Goal: Task Accomplishment & Management: Use online tool/utility

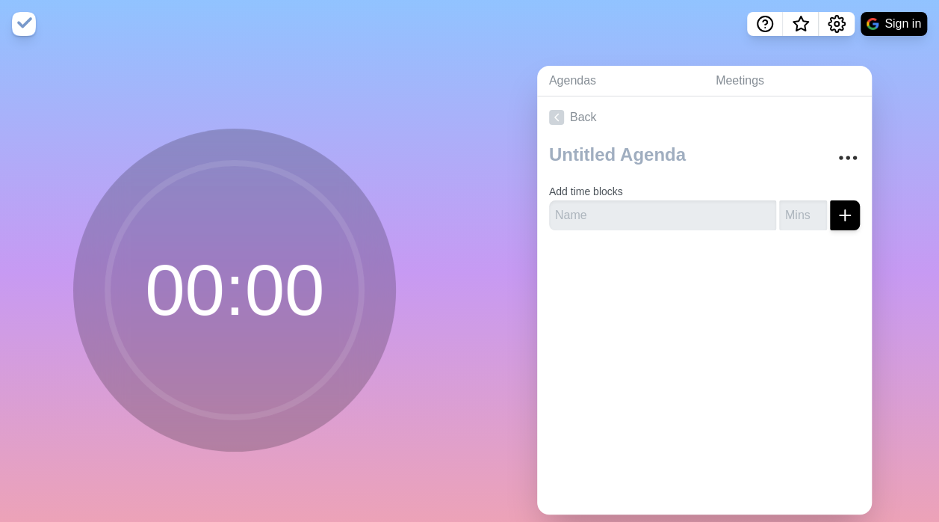
scroll to position [34, 0]
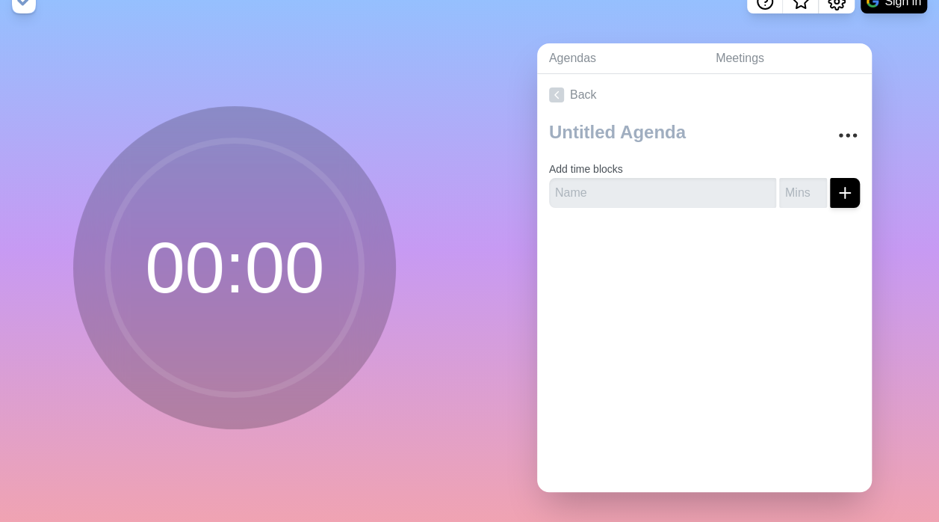
click at [226, 256] on circle at bounding box center [235, 267] width 254 height 254
click at [836, 184] on icon "submit" at bounding box center [845, 193] width 18 height 18
click at [836, 130] on icon "More" at bounding box center [848, 135] width 24 height 24
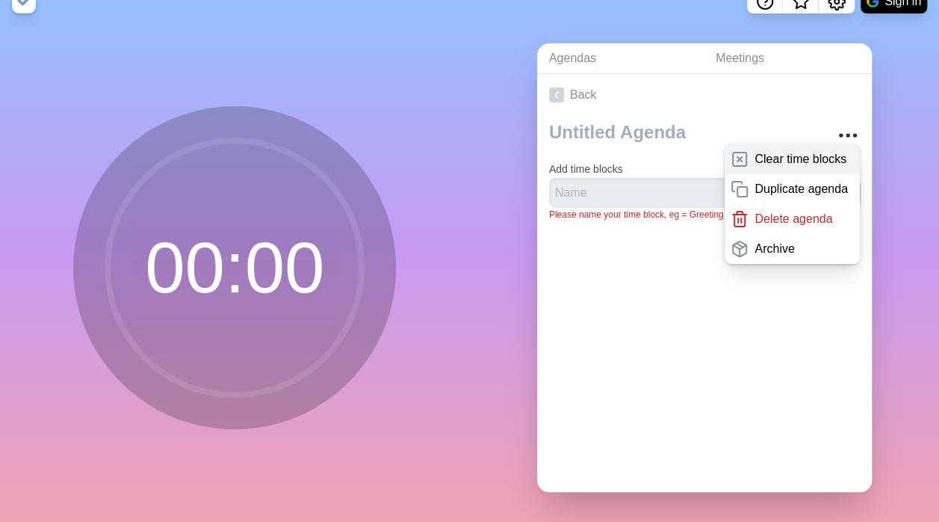
click at [779, 150] on p "Clear time blocks" at bounding box center [801, 159] width 92 height 18
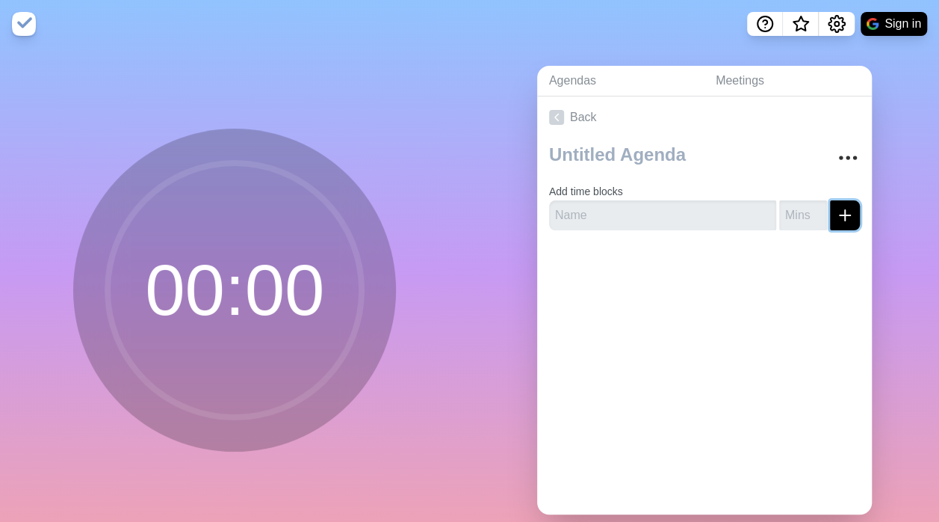
click at [840, 215] on line "submit" at bounding box center [845, 215] width 10 height 0
click at [640, 236] on p "Please name your time block, eg = Greeting" at bounding box center [704, 236] width 311 height 13
click at [563, 123] on link "Back" at bounding box center [704, 117] width 335 height 42
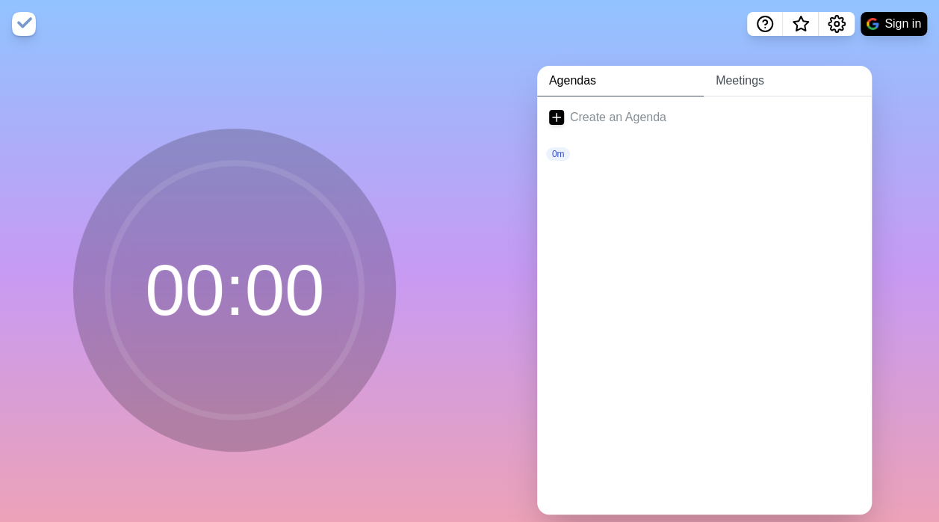
click at [739, 81] on link "Meetings" at bounding box center [788, 81] width 168 height 31
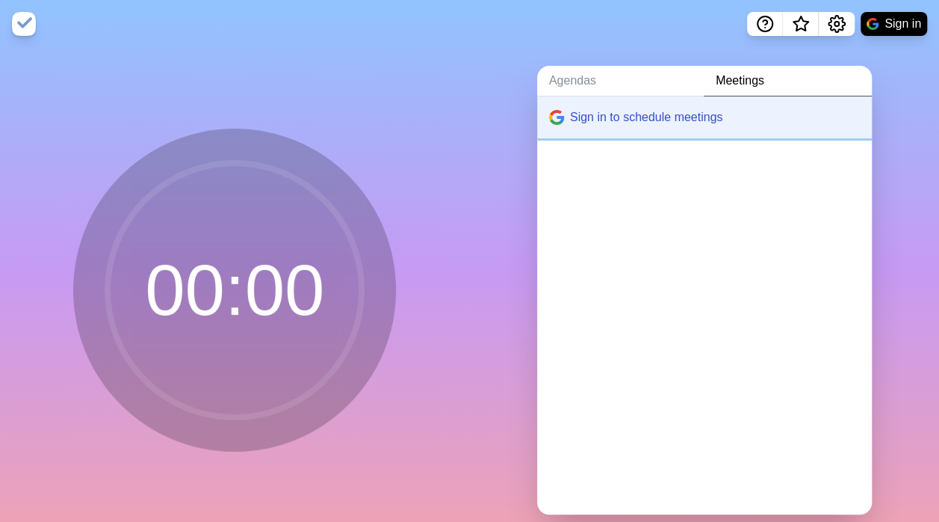
click at [732, 117] on button "Sign in to schedule meetings" at bounding box center [704, 117] width 335 height 42
click at [668, 113] on button "Sign in to schedule meetings" at bounding box center [704, 117] width 335 height 42
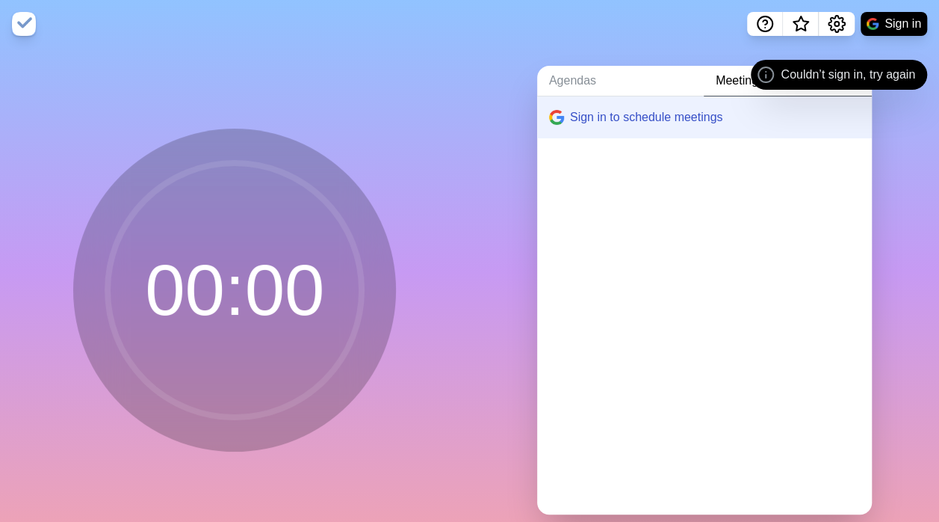
click at [847, 74] on span "Couldn’t sign in, try again" at bounding box center [848, 75] width 134 height 18
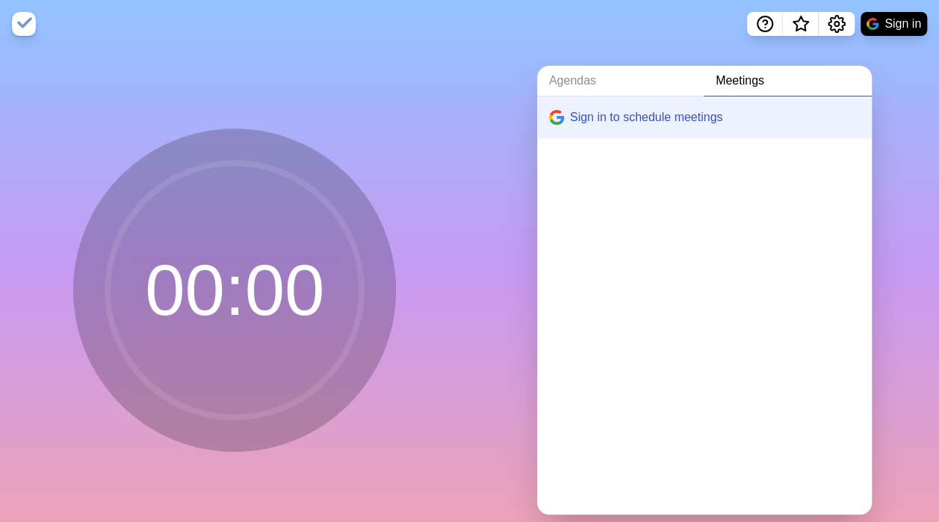
drag, startPoint x: 847, startPoint y: 74, endPoint x: 832, endPoint y: 83, distance: 17.4
click at [832, 83] on link "Meetings" at bounding box center [788, 81] width 168 height 31
click at [542, 65] on div "Agendas Meetings Sign in to schedule meetings" at bounding box center [705, 296] width 470 height 496
click at [513, 282] on div "Agendas Meetings Sign in to schedule meetings" at bounding box center [705, 296] width 470 height 496
click at [27, 24] on img at bounding box center [24, 24] width 24 height 24
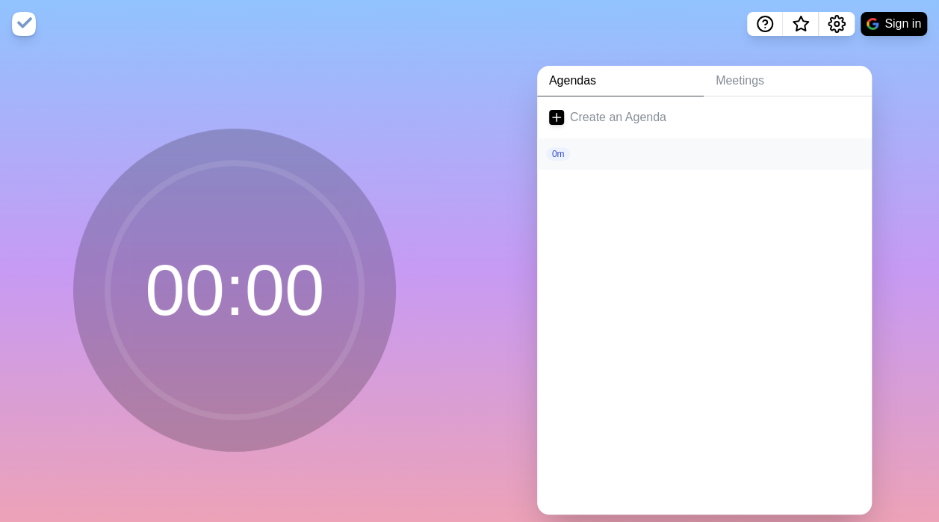
click at [552, 155] on p "0m" at bounding box center [558, 153] width 25 height 13
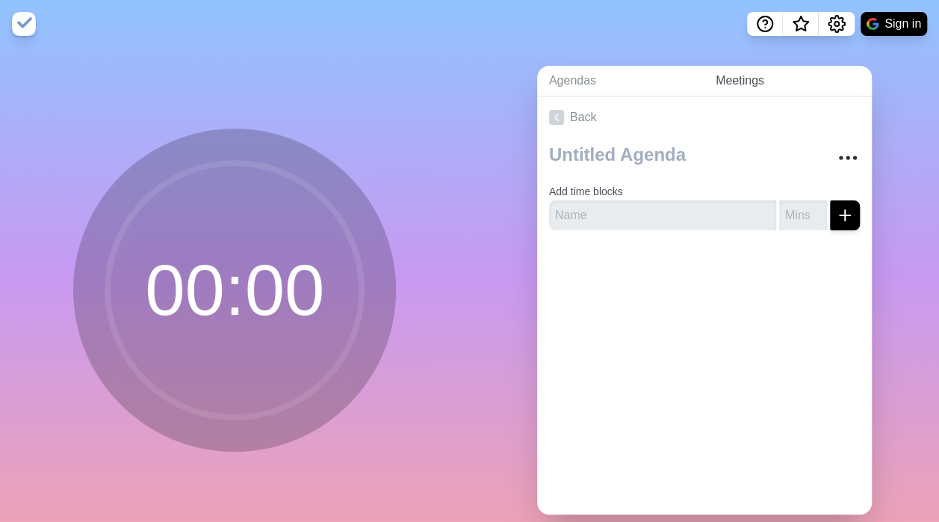
click at [736, 82] on link "Meetings" at bounding box center [788, 81] width 168 height 31
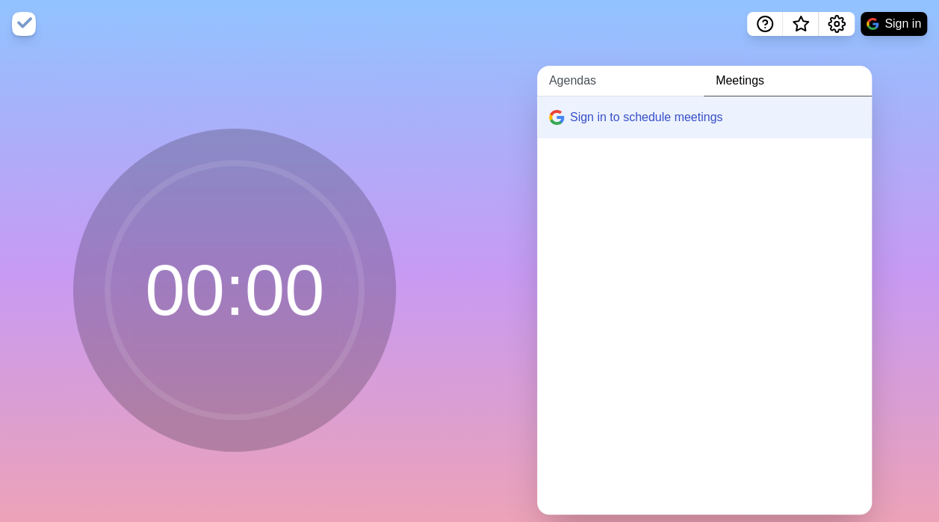
click at [565, 80] on link "Agendas" at bounding box center [620, 81] width 167 height 31
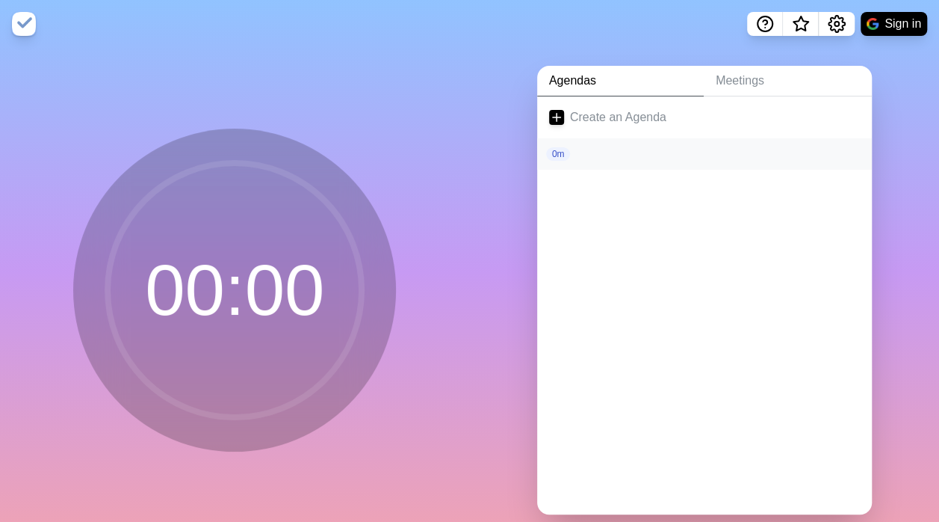
click at [554, 158] on p "0m" at bounding box center [558, 153] width 25 height 13
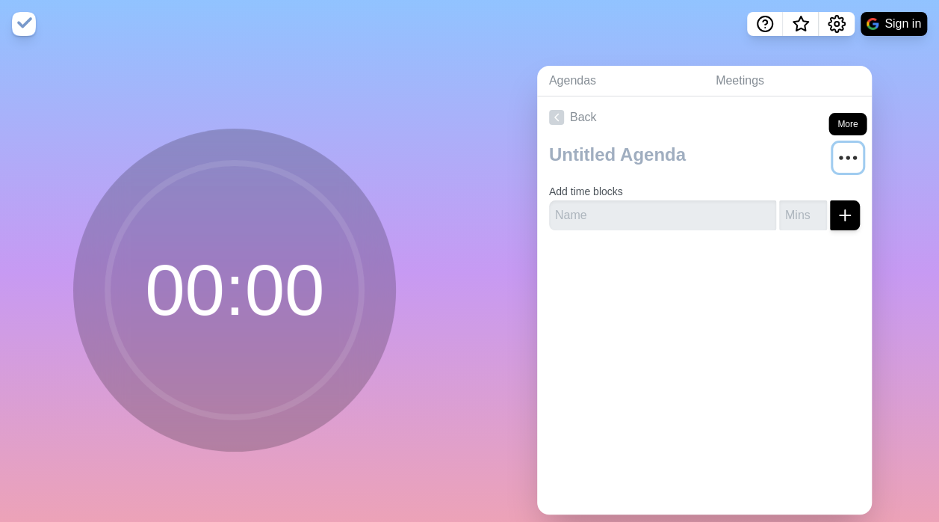
click at [836, 158] on icon "More" at bounding box center [848, 158] width 24 height 24
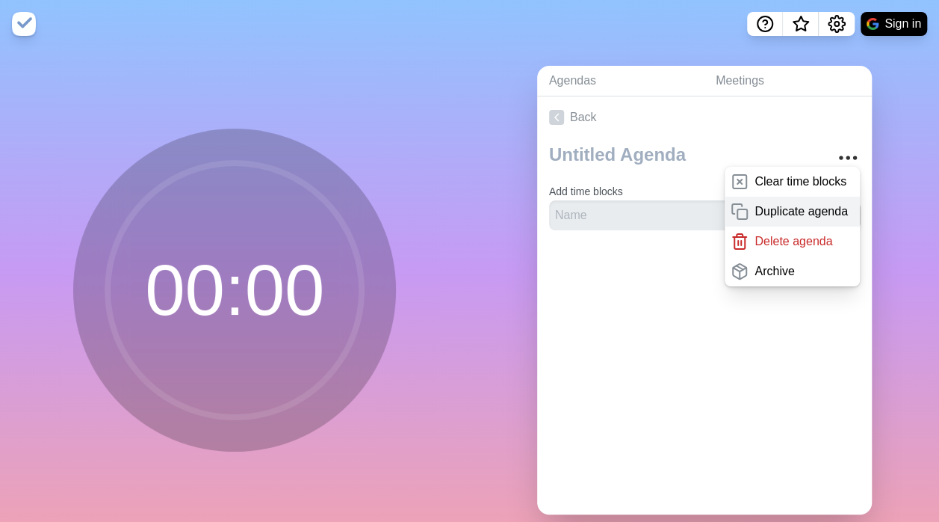
click at [768, 216] on p "Duplicate agenda" at bounding box center [801, 211] width 93 height 18
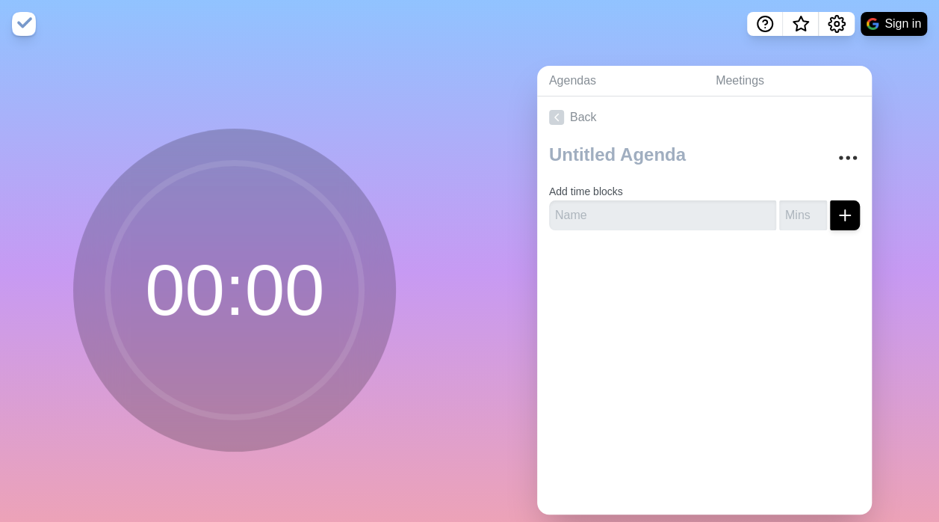
type textarea "copy"
click at [836, 215] on icon "submit" at bounding box center [845, 215] width 18 height 18
click at [276, 268] on circle at bounding box center [235, 290] width 254 height 254
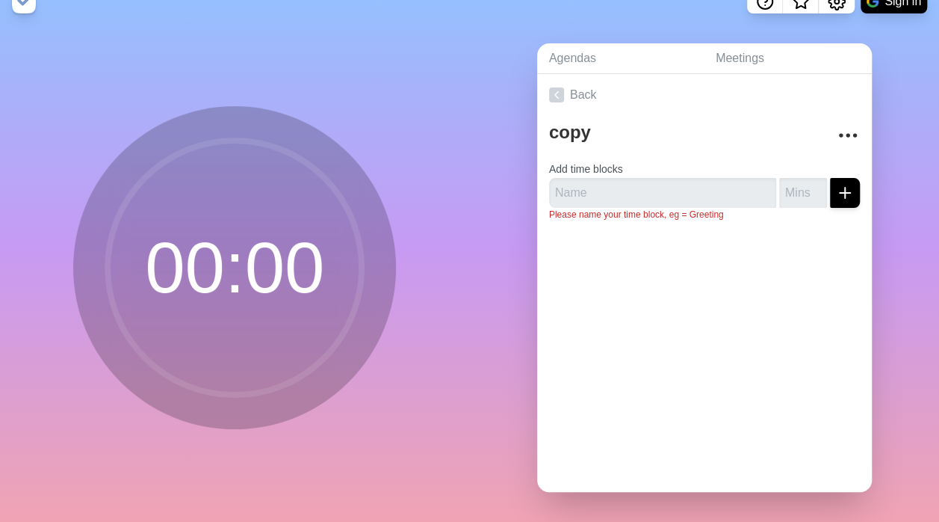
scroll to position [34, 0]
click at [312, 314] on circle at bounding box center [235, 267] width 254 height 254
click at [296, 290] on circle at bounding box center [235, 267] width 254 height 254
